Goal: Information Seeking & Learning: Learn about a topic

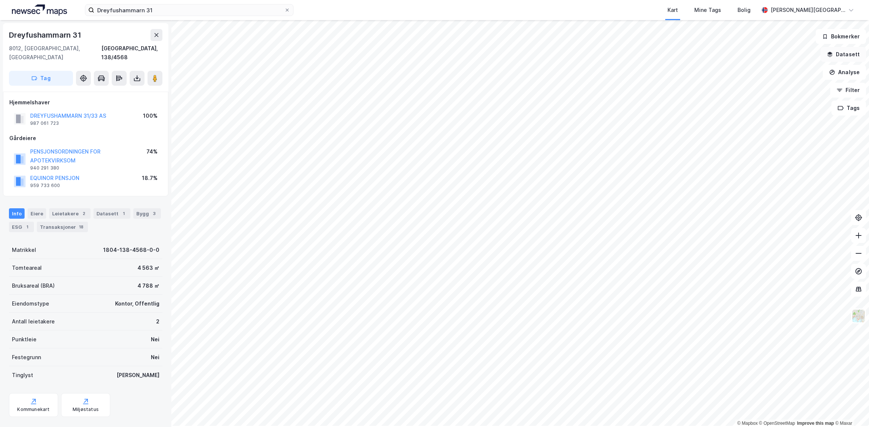
click at [563, 54] on button "Datasett" at bounding box center [843, 54] width 45 height 15
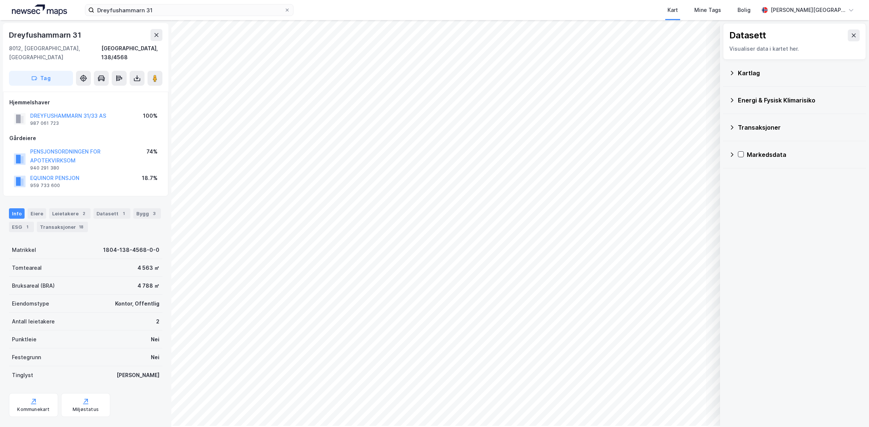
click at [563, 82] on div "Kartlag" at bounding box center [794, 73] width 131 height 18
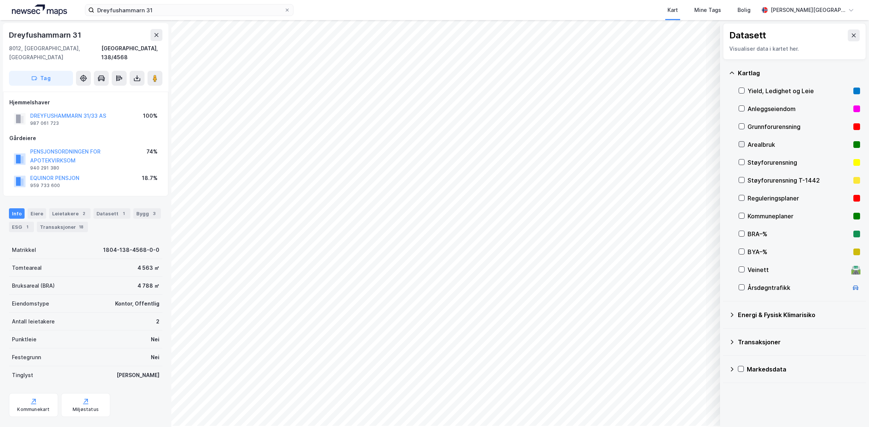
click at [563, 146] on icon at bounding box center [742, 144] width 4 height 3
click at [563, 200] on icon at bounding box center [741, 197] width 5 height 5
click at [563, 167] on div "Støyforurensning" at bounding box center [799, 162] width 103 height 9
click at [563, 165] on icon at bounding box center [741, 161] width 5 height 5
click at [563, 181] on icon at bounding box center [742, 180] width 4 height 3
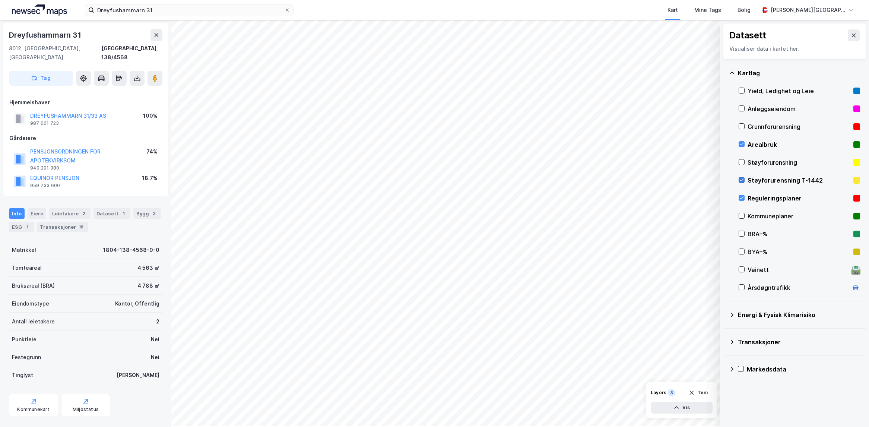
click at [563, 181] on icon at bounding box center [742, 180] width 4 height 3
click at [563, 225] on div "Kommuneplaner" at bounding box center [799, 216] width 121 height 18
